Goal: Find specific page/section: Find specific page/section

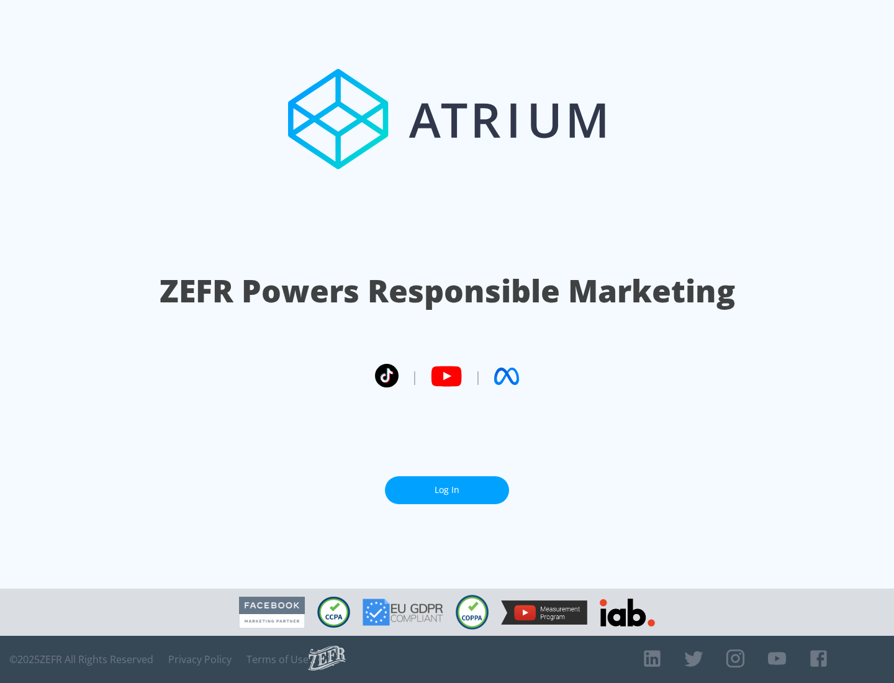
click at [447, 485] on link "Log In" at bounding box center [447, 490] width 124 height 28
